Goal: Task Accomplishment & Management: Manage account settings

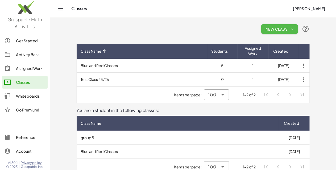
click at [293, 27] on span "New Class" at bounding box center [279, 29] width 28 height 5
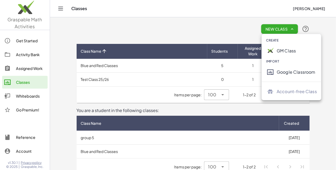
click at [288, 52] on div "GM Class" at bounding box center [296, 51] width 40 height 6
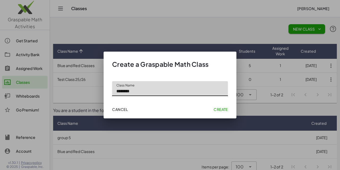
type input "*******"
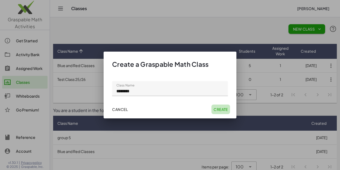
click at [224, 108] on span "Create" at bounding box center [221, 109] width 14 height 5
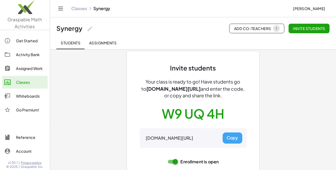
scroll to position [14, 0]
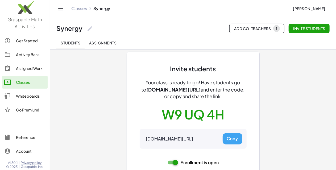
click at [304, 28] on span "Invite students" at bounding box center [309, 28] width 32 height 5
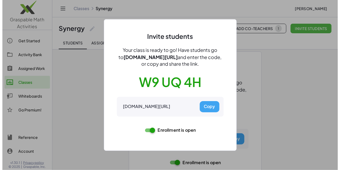
scroll to position [0, 0]
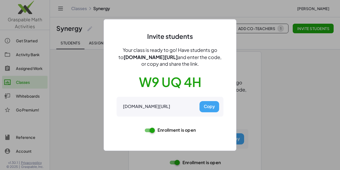
click at [208, 106] on button "Copy" at bounding box center [210, 106] width 20 height 11
click at [84, 121] on div at bounding box center [170, 85] width 340 height 170
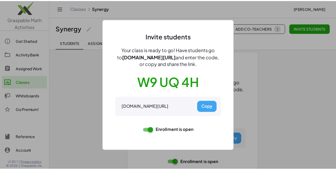
scroll to position [14, 0]
